Goal: Information Seeking & Learning: Find specific page/section

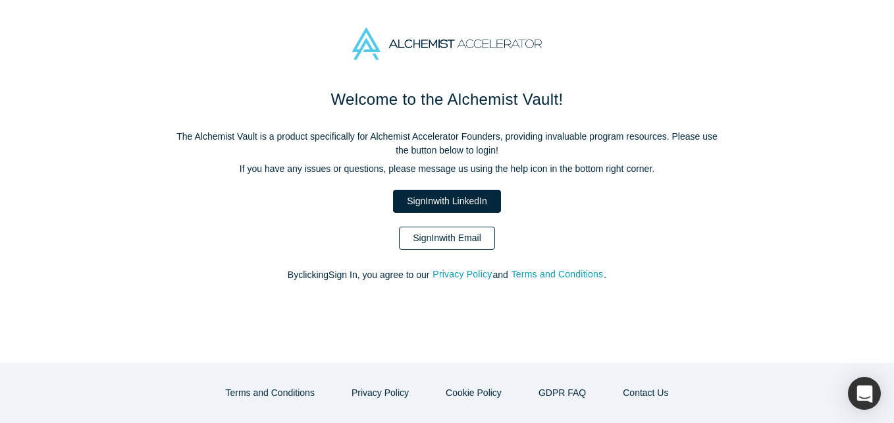
drag, startPoint x: 0, startPoint y: 0, endPoint x: 454, endPoint y: 248, distance: 517.5
click at [454, 250] on div "Welcome to the Alchemist Vault! The Alchemist Vault is a product specifically f…" at bounding box center [447, 192] width 553 height 208
click at [454, 246] on link "Sign In with Email" at bounding box center [447, 238] width 96 height 23
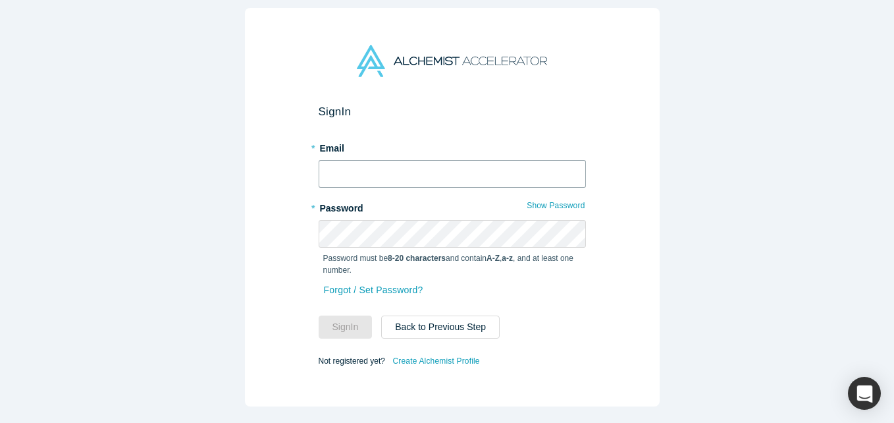
click at [391, 167] on input "text" at bounding box center [452, 174] width 267 height 28
type input "[EMAIL_ADDRESS][DOMAIN_NAME]"
click at [319, 315] on button "Sign In" at bounding box center [346, 326] width 54 height 23
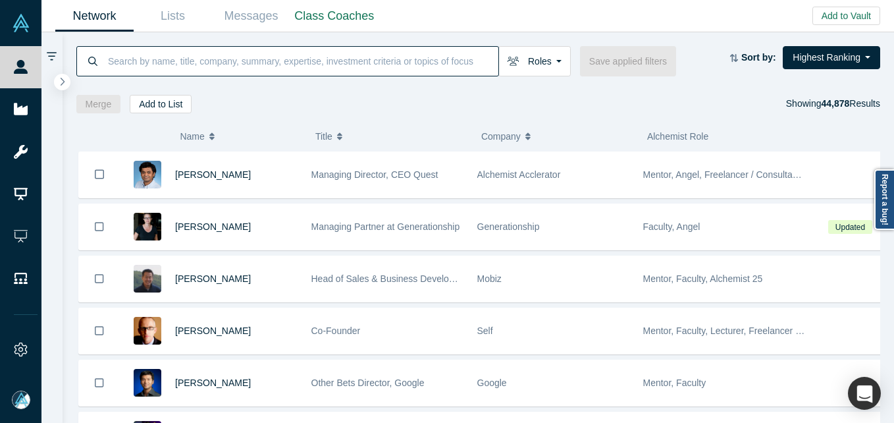
click at [379, 60] on input at bounding box center [303, 60] width 392 height 31
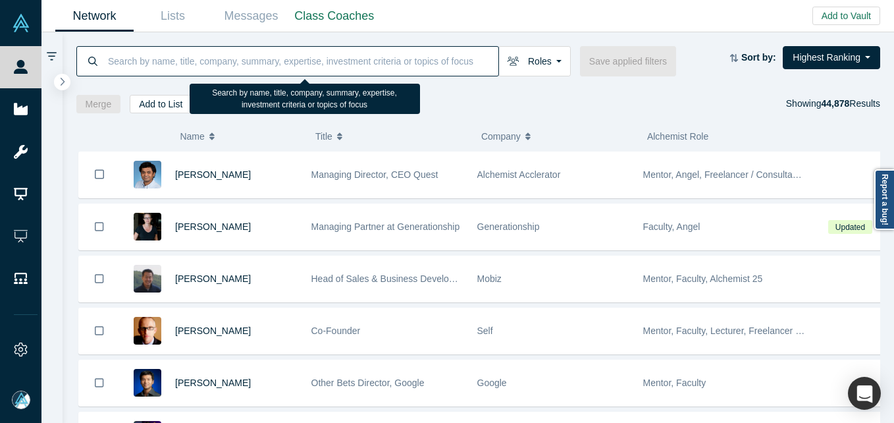
paste input "[PERSON_NAME]"
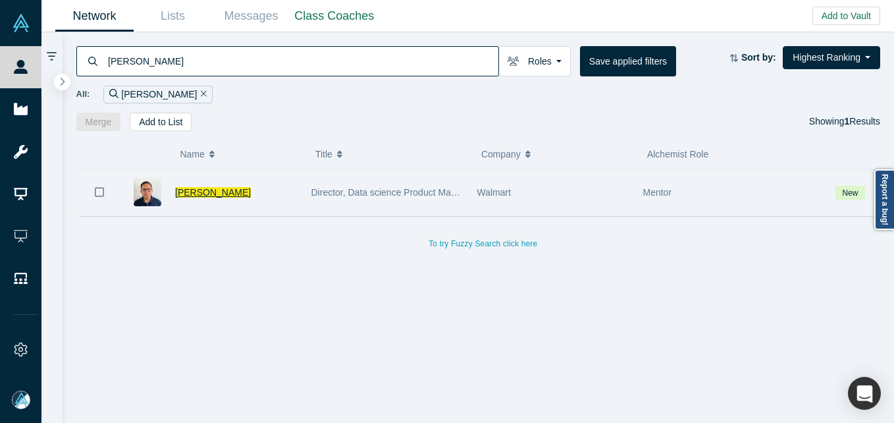
type input "[PERSON_NAME]"
click at [196, 190] on span "[PERSON_NAME]" at bounding box center [213, 192] width 76 height 11
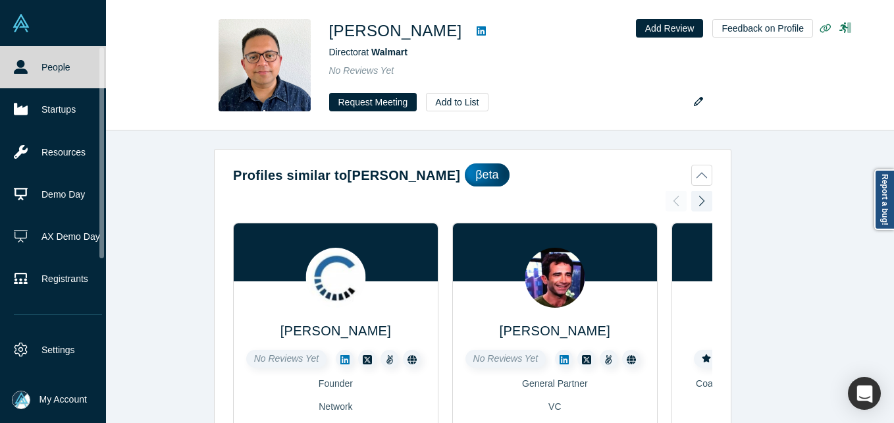
drag, startPoint x: 30, startPoint y: 65, endPoint x: 37, endPoint y: 1, distance: 64.3
click at [30, 65] on link "People" at bounding box center [58, 67] width 116 height 42
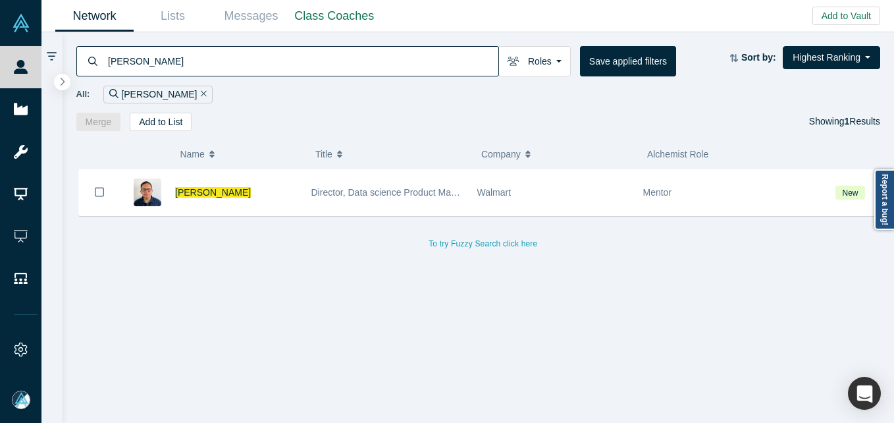
click at [192, 63] on input "[PERSON_NAME]" at bounding box center [303, 60] width 392 height 31
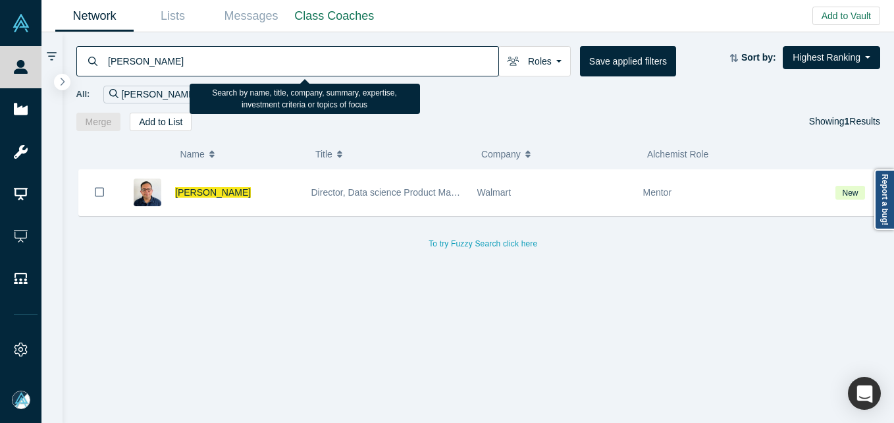
paste input "[PERSON_NAME]"
click at [192, 63] on input "[PERSON_NAME]" at bounding box center [303, 60] width 392 height 31
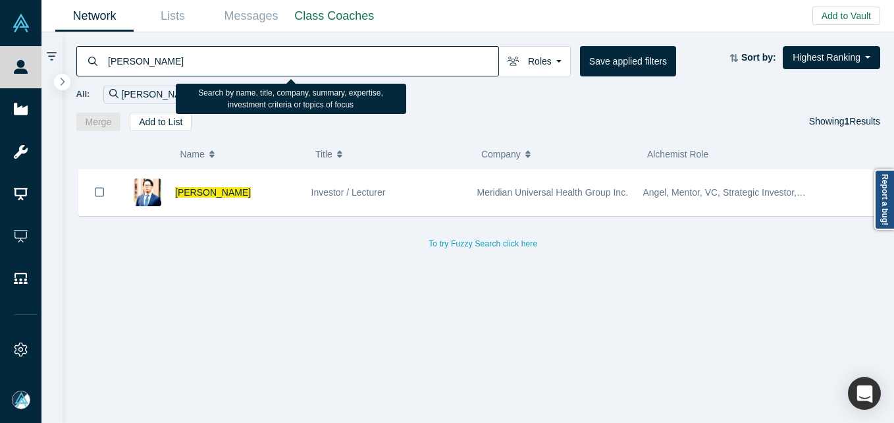
type input "[PERSON_NAME]"
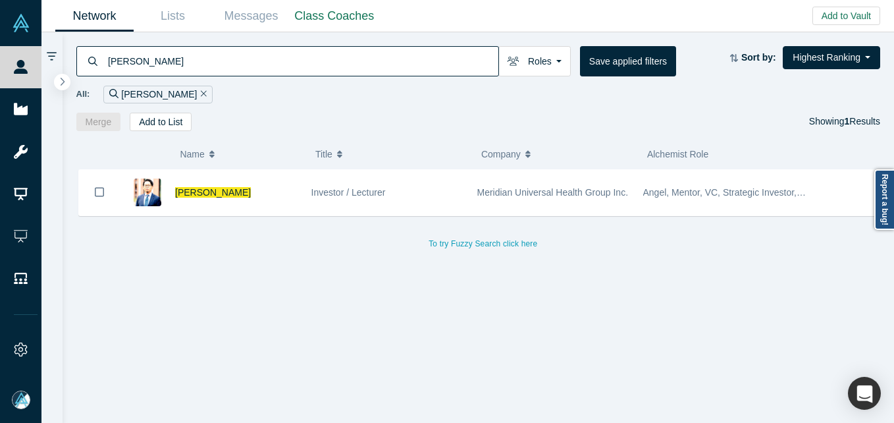
drag, startPoint x: 104, startPoint y: 55, endPoint x: 143, endPoint y: 59, distance: 39.1
click at [102, 55] on div "[PERSON_NAME]" at bounding box center [287, 61] width 423 height 30
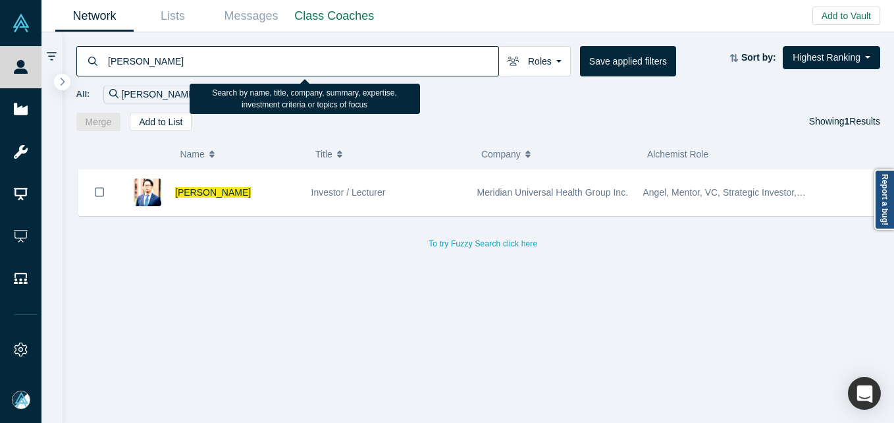
click at [107, 62] on input "[PERSON_NAME]" at bounding box center [303, 60] width 392 height 31
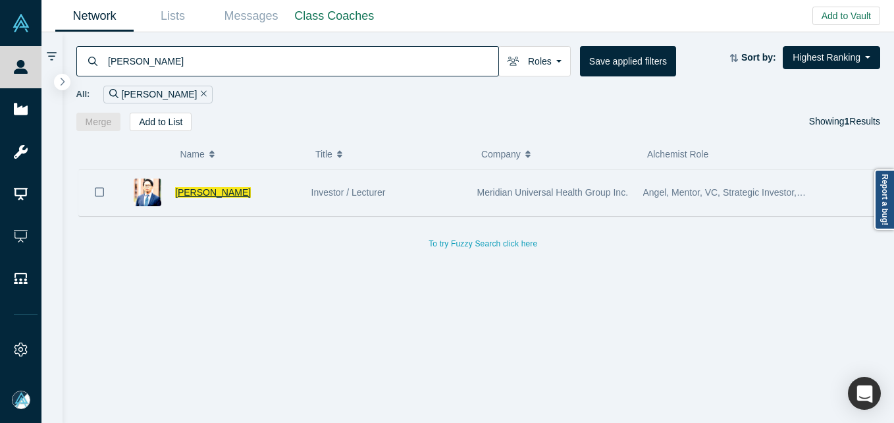
click at [183, 192] on span "[PERSON_NAME]" at bounding box center [213, 192] width 76 height 11
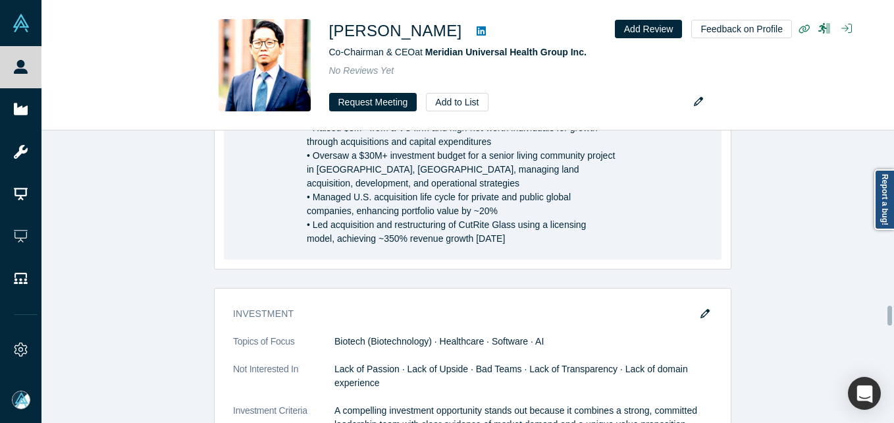
scroll to position [3043, 0]
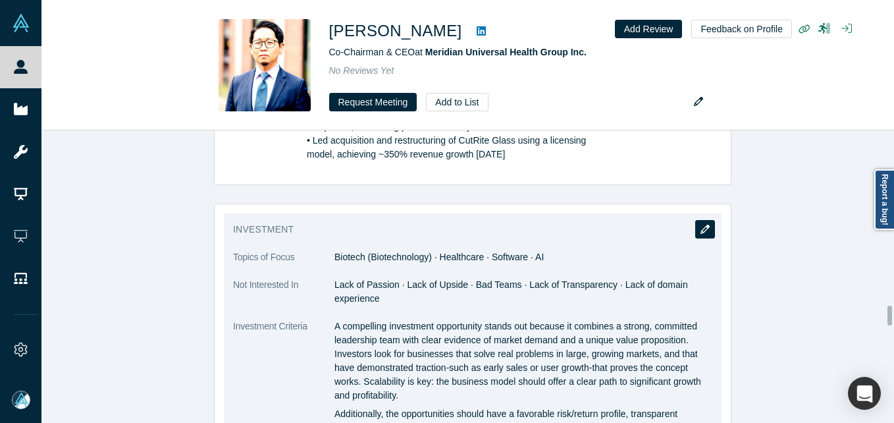
click at [705, 238] on button "button" at bounding box center [705, 229] width 20 height 18
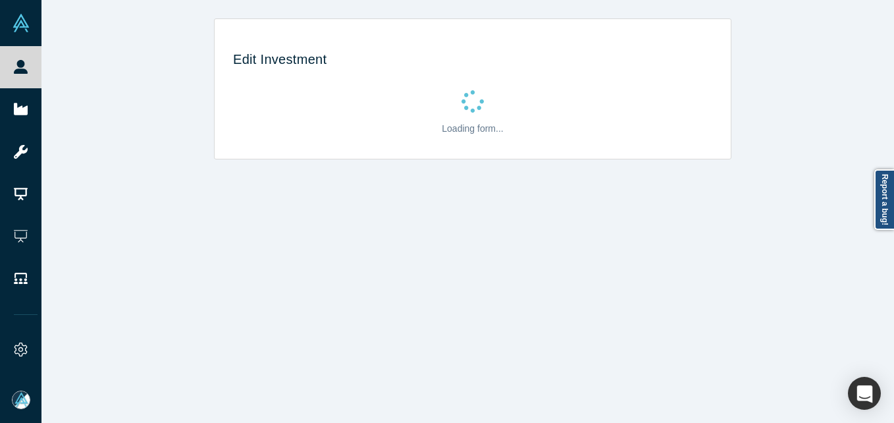
scroll to position [0, 0]
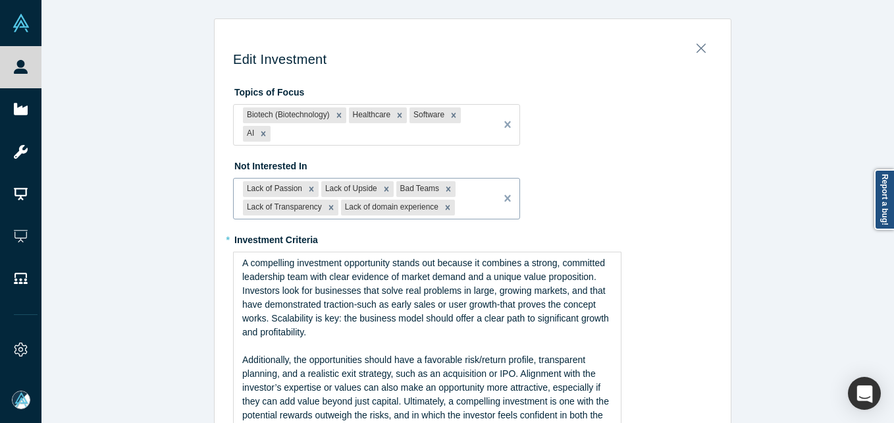
click at [458, 197] on div "Lack of Passion Lack of Upside Bad Teams Lack of Transparency Lack of domain ex…" at bounding box center [365, 198] width 262 height 40
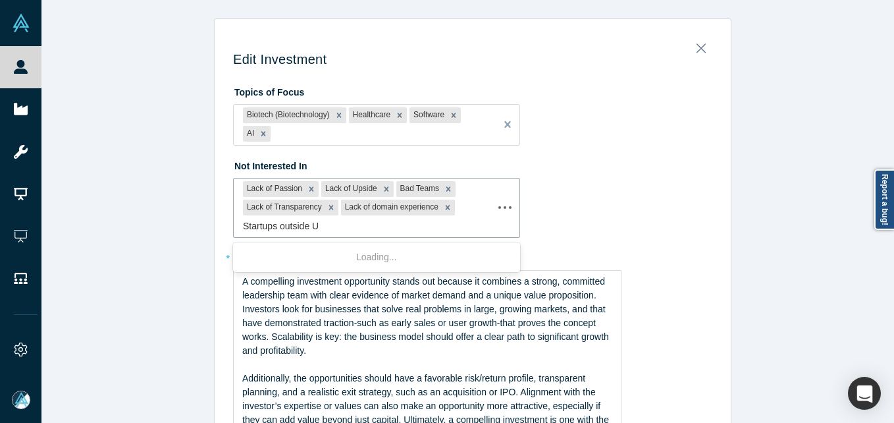
type input "Startups outside [GEOGRAPHIC_DATA]"
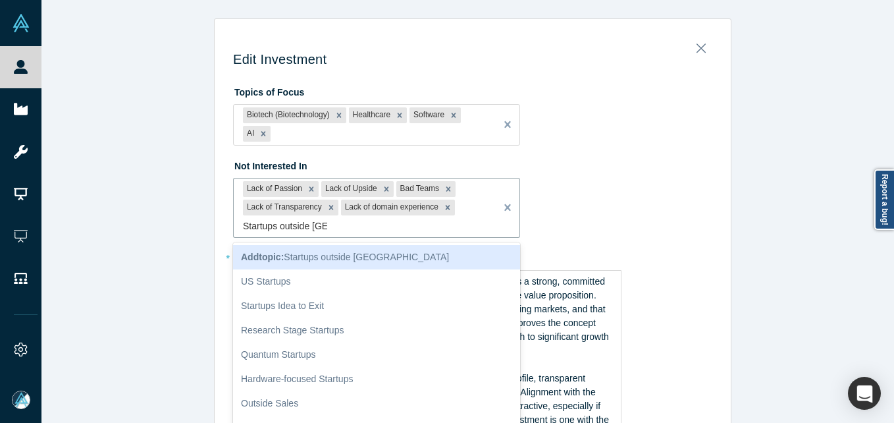
click at [369, 253] on div "Add topic : Startups outside [GEOGRAPHIC_DATA]" at bounding box center [376, 257] width 287 height 24
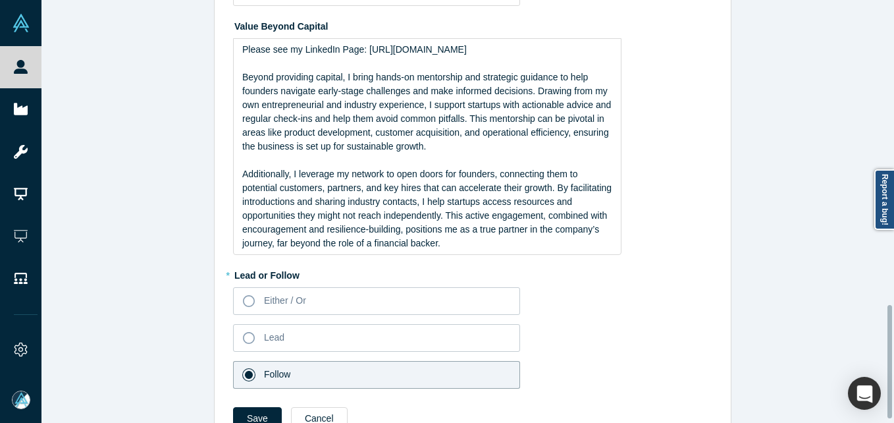
scroll to position [1146, 0]
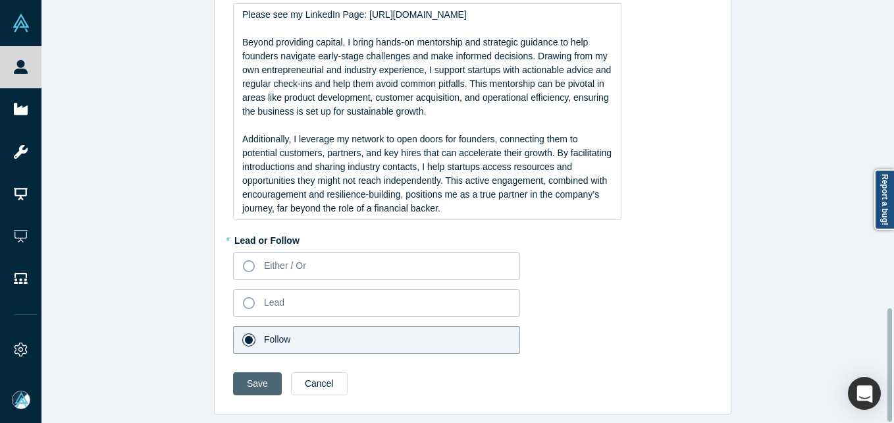
click at [247, 376] on button "Save" at bounding box center [257, 383] width 49 height 23
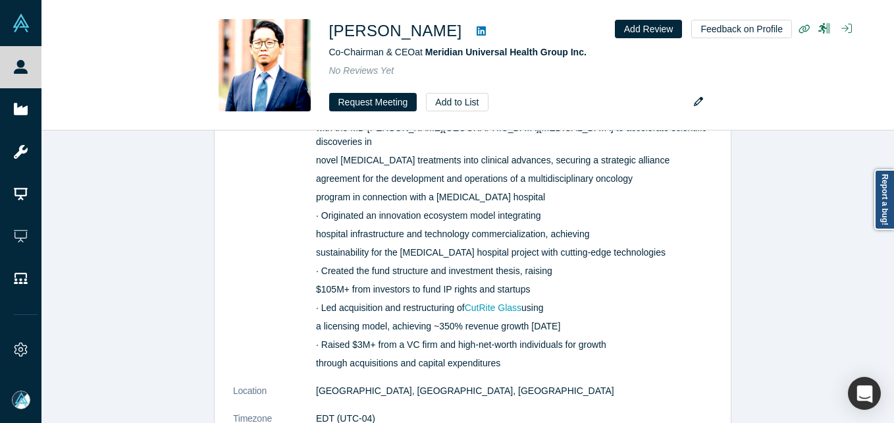
scroll to position [0, 0]
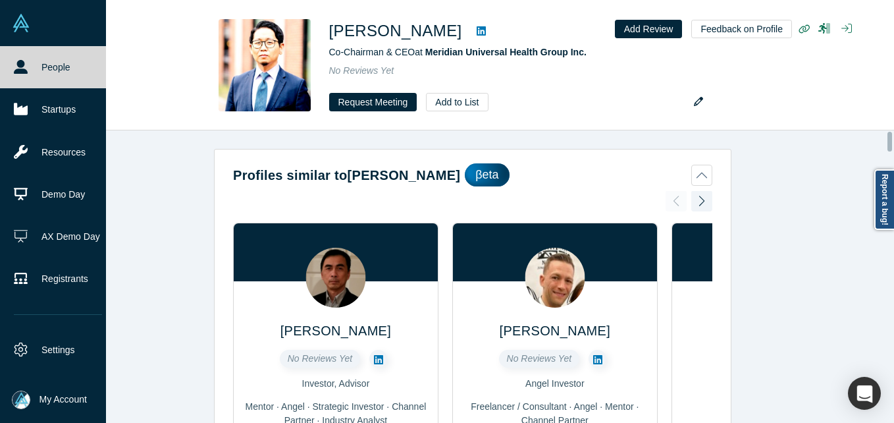
click at [22, 66] on icon at bounding box center [21, 67] width 14 height 14
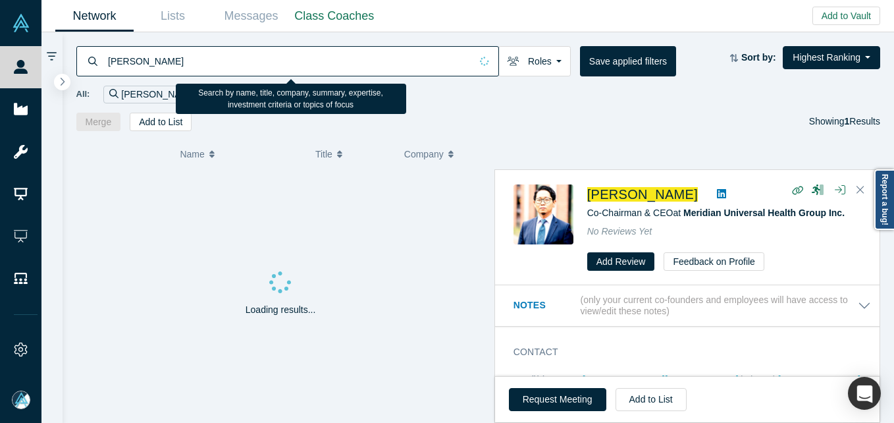
drag, startPoint x: 188, startPoint y: 45, endPoint x: 165, endPoint y: 68, distance: 32.1
click at [187, 45] on input "[PERSON_NAME]" at bounding box center [289, 60] width 364 height 31
click at [164, 69] on input "[PERSON_NAME]" at bounding box center [289, 60] width 364 height 31
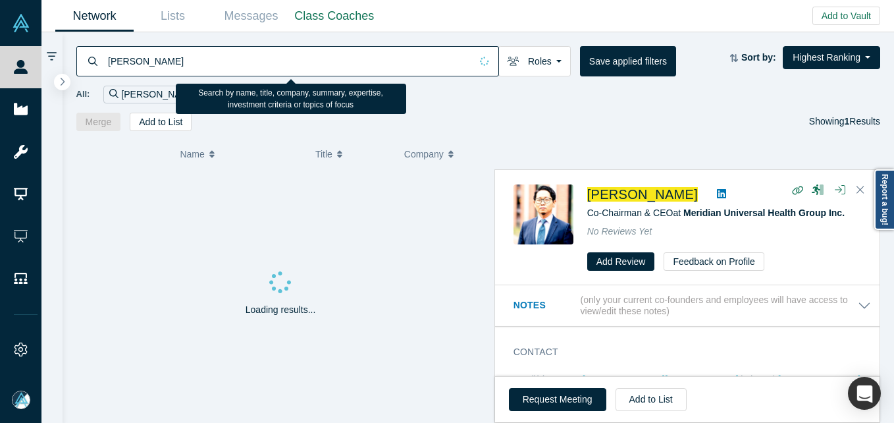
paste input "[PERSON_NAME]"
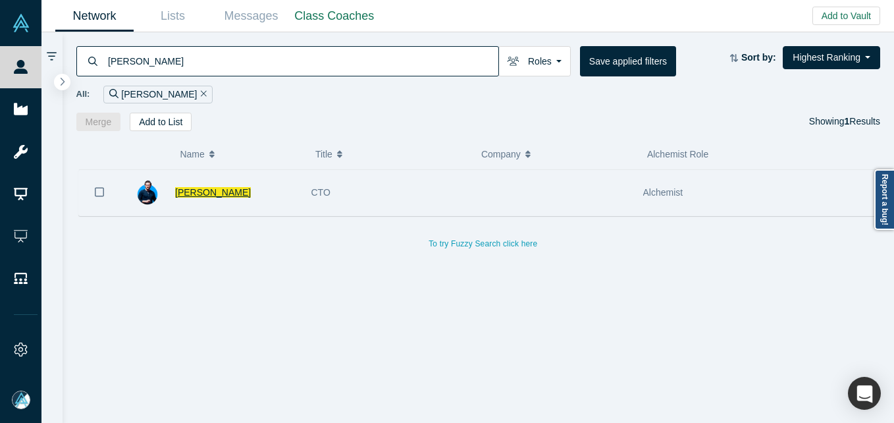
type input "[PERSON_NAME]"
click at [238, 198] on span "[PERSON_NAME]" at bounding box center [213, 192] width 76 height 11
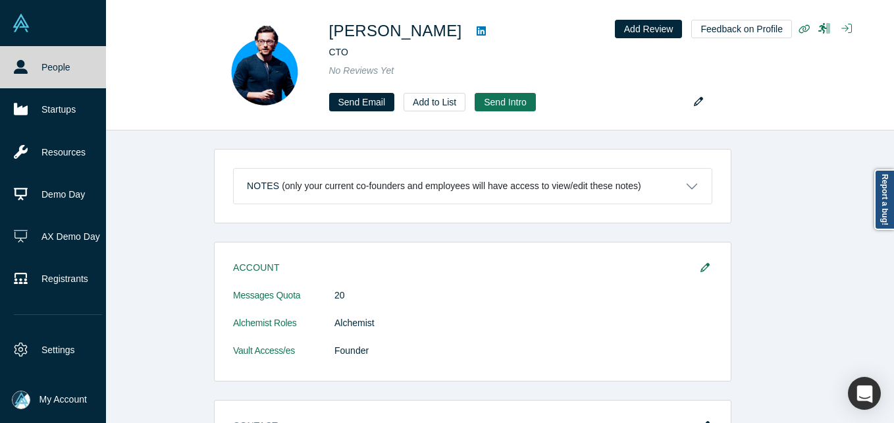
click at [33, 68] on link "People" at bounding box center [58, 67] width 116 height 42
